Goal: Transaction & Acquisition: Purchase product/service

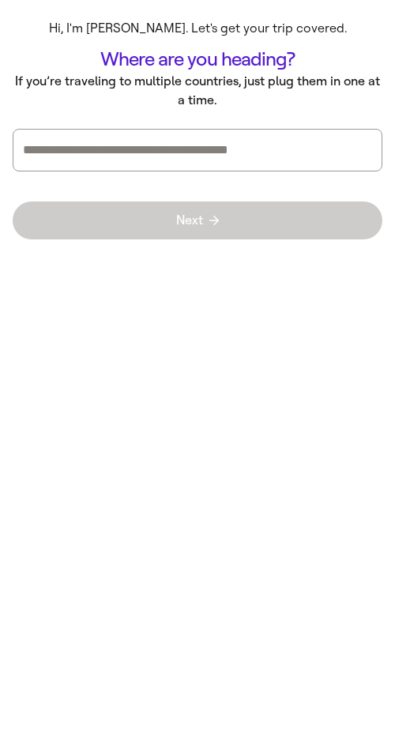
click at [220, 78] on p "If you’re traveling to multiple countries, just plug them in one at a time." at bounding box center [198, 91] width 370 height 38
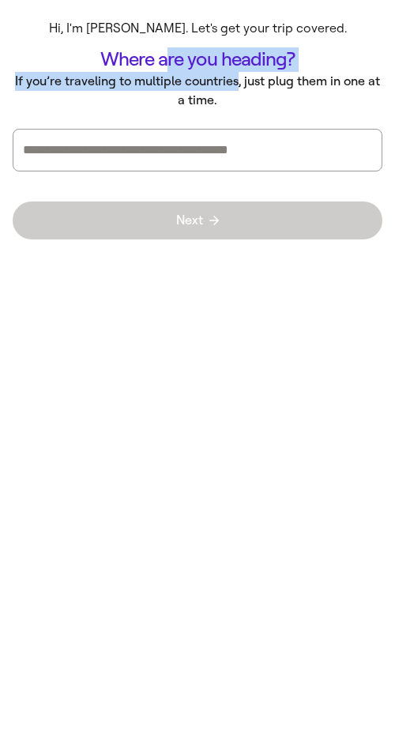
drag, startPoint x: 238, startPoint y: 89, endPoint x: 171, endPoint y: 62, distance: 72.6
click at [171, 62] on div "Hi, I'm [PERSON_NAME]. Let's get your trip covered. Where are you heading? If y…" at bounding box center [198, 61] width 370 height 97
drag, startPoint x: 171, startPoint y: 62, endPoint x: 173, endPoint y: 103, distance: 41.1
click at [171, 62] on h1 "Where are you heading?" at bounding box center [198, 59] width 370 height 24
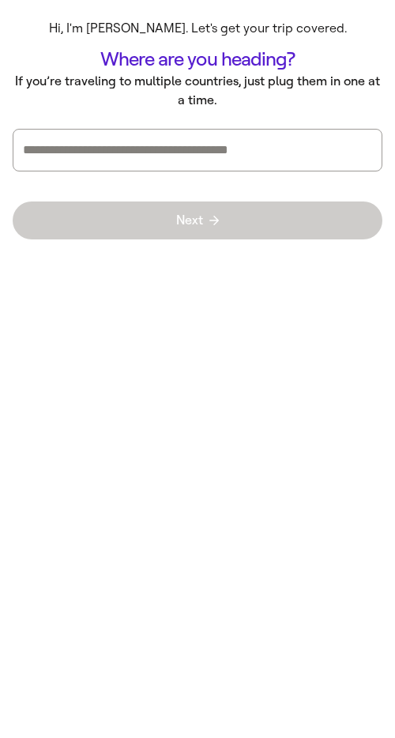
click at [169, 135] on div "Press enter after you type each destination" at bounding box center [197, 150] width 349 height 41
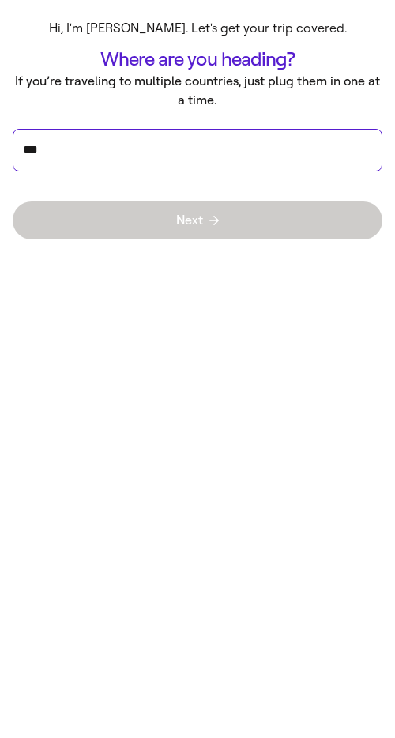
type input "****"
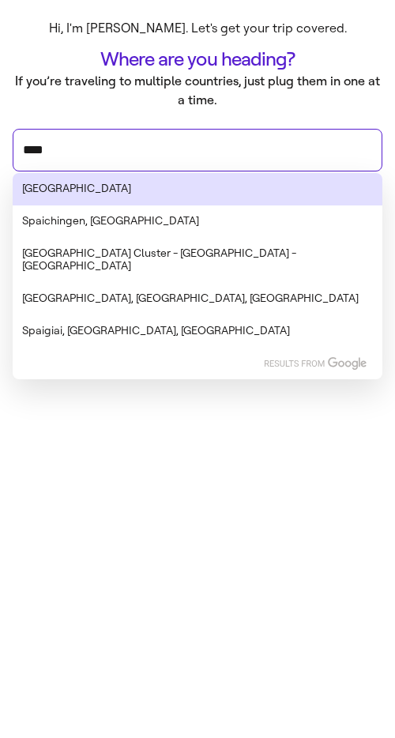
click at [189, 199] on li "[GEOGRAPHIC_DATA]" at bounding box center [198, 189] width 370 height 32
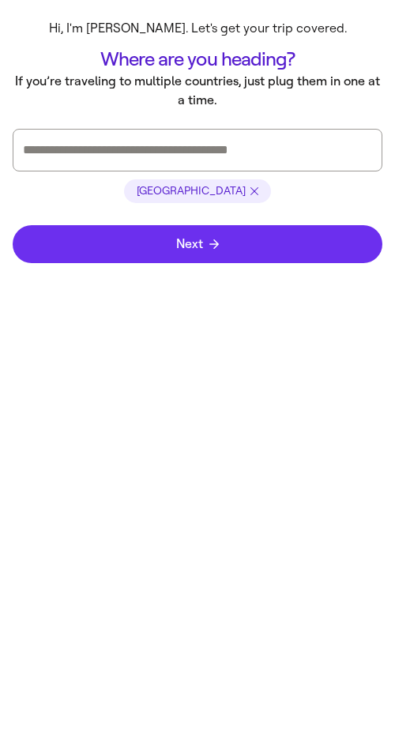
click at [189, 235] on button "Next" at bounding box center [198, 244] width 370 height 38
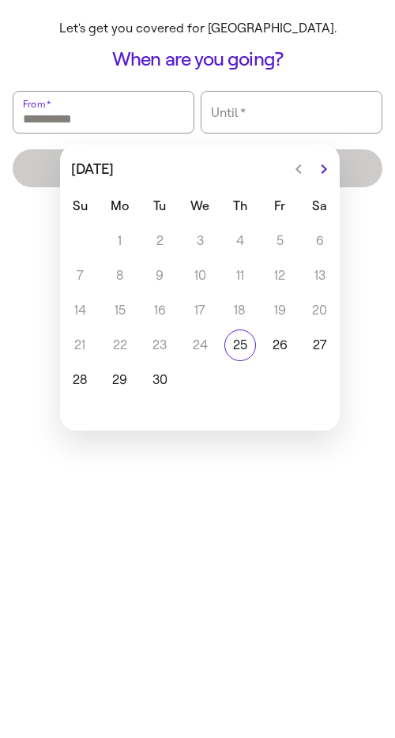
click at [98, 87] on main "Let's get you covered for [GEOGRAPHIC_DATA]. When are you going? From   * Until…" at bounding box center [197, 101] width 395 height 203
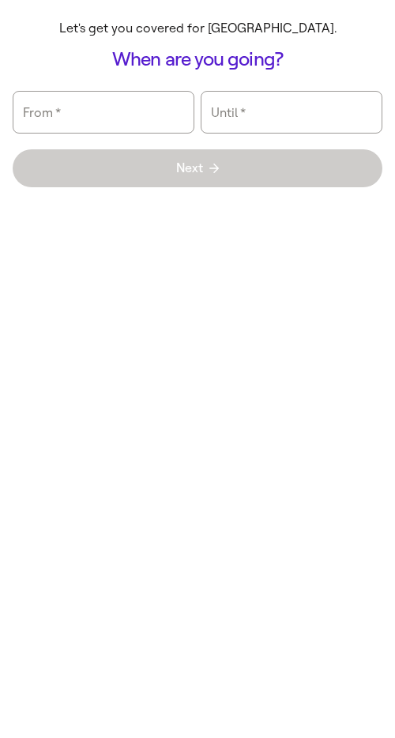
click at [84, 55] on h1 "When are you going?" at bounding box center [198, 59] width 370 height 24
